Goal: Complete application form

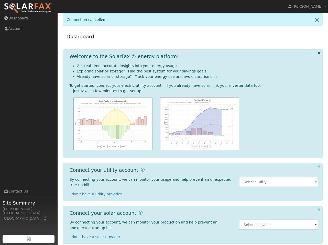
scroll to position [3, 0]
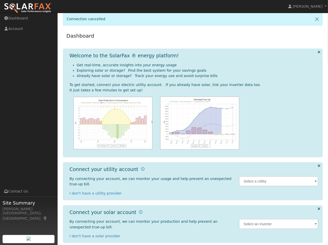
click at [315, 178] on span at bounding box center [315, 181] width 2 height 6
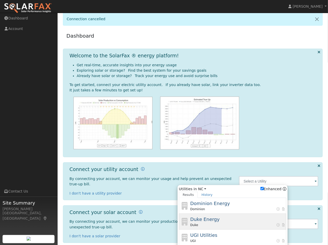
click at [238, 215] on div "Duke Energy Duke" at bounding box center [237, 220] width 95 height 11
type input "Duke"
